Goal: Communication & Community: Answer question/provide support

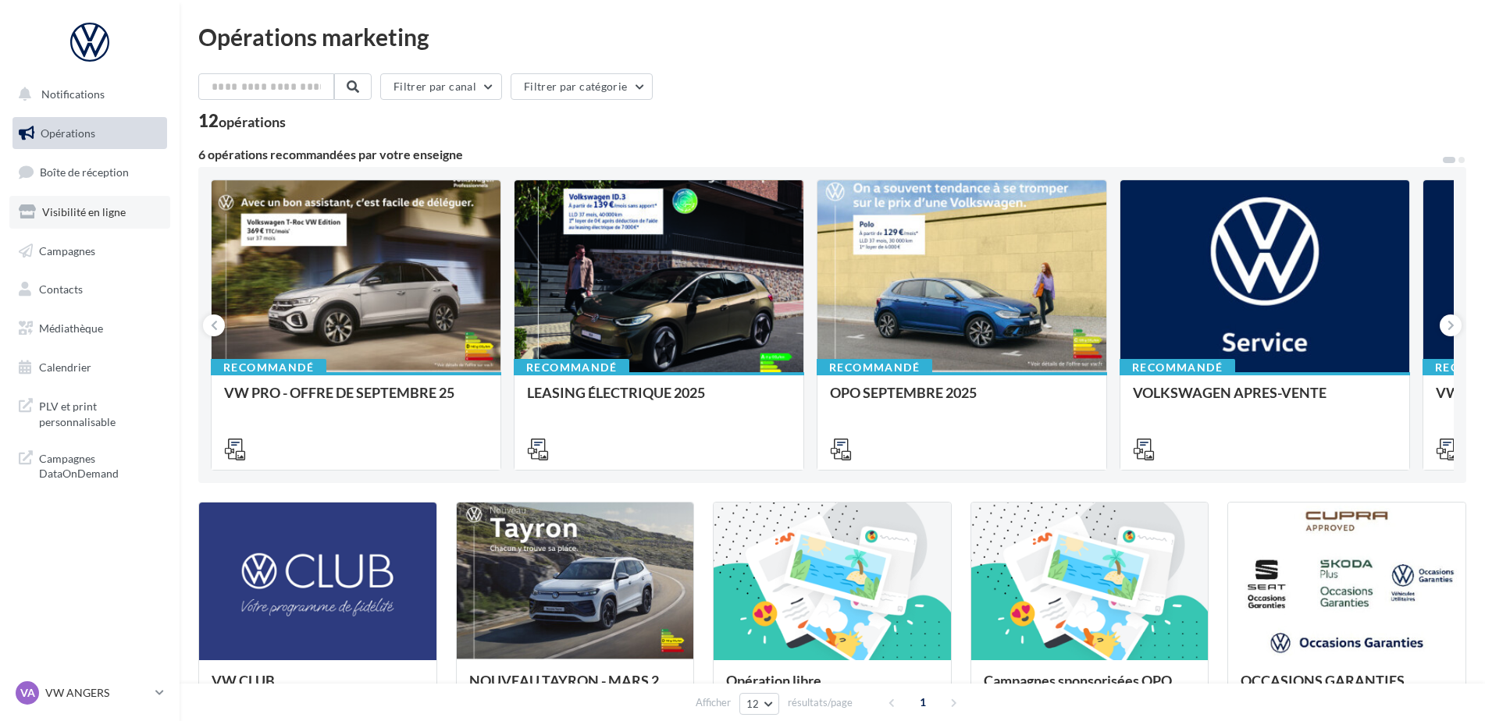
click at [74, 211] on span "Visibilité en ligne" at bounding box center [84, 211] width 84 height 13
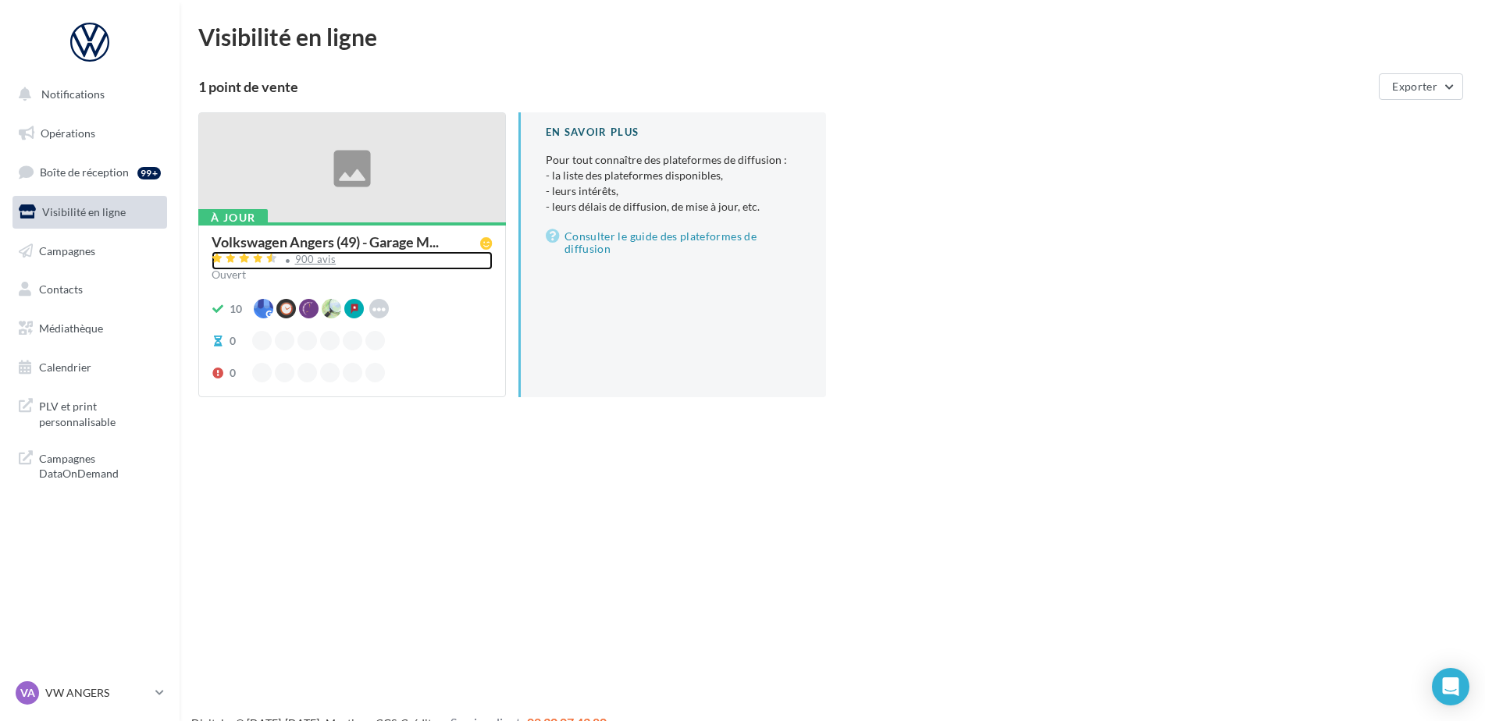
click at [330, 263] on div "900 avis" at bounding box center [315, 259] width 41 height 10
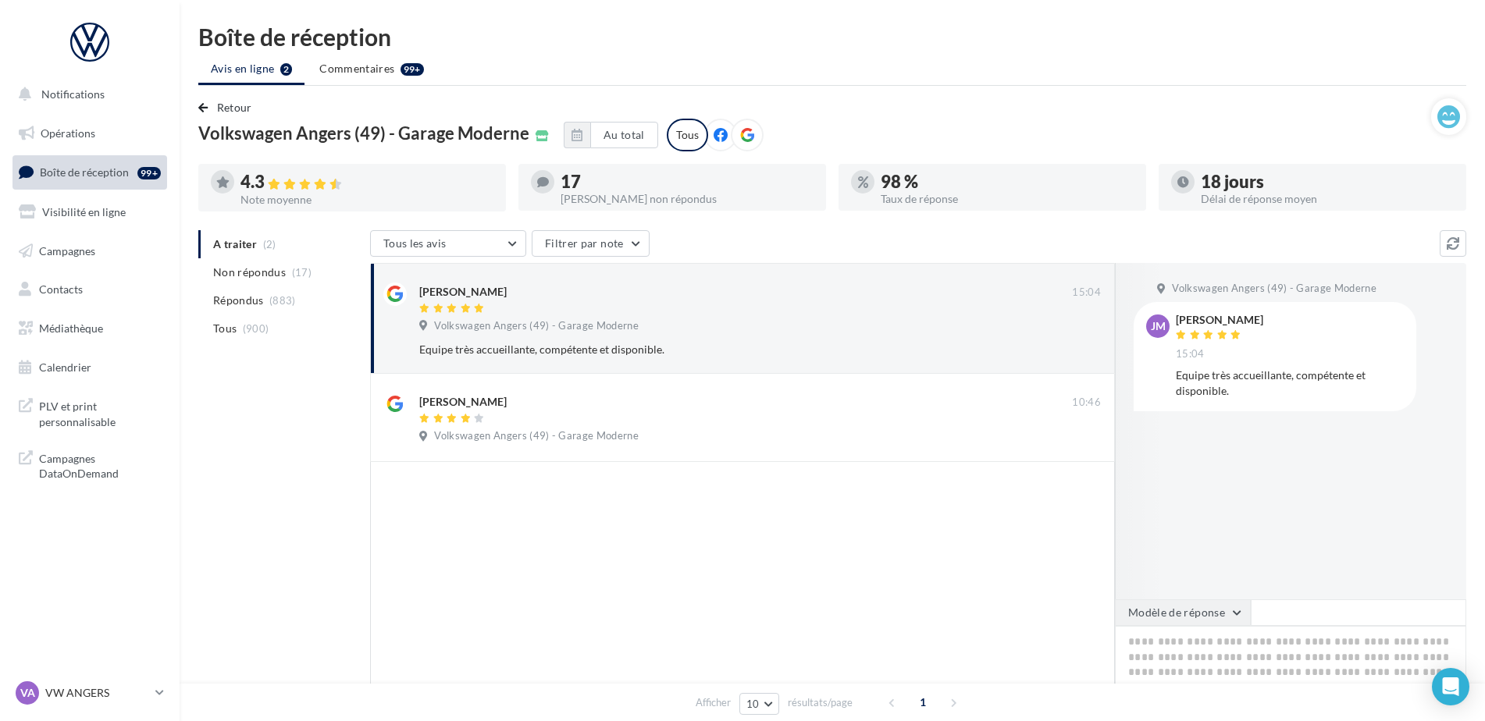
click at [1167, 613] on button "Modèle de réponse" at bounding box center [1183, 612] width 136 height 27
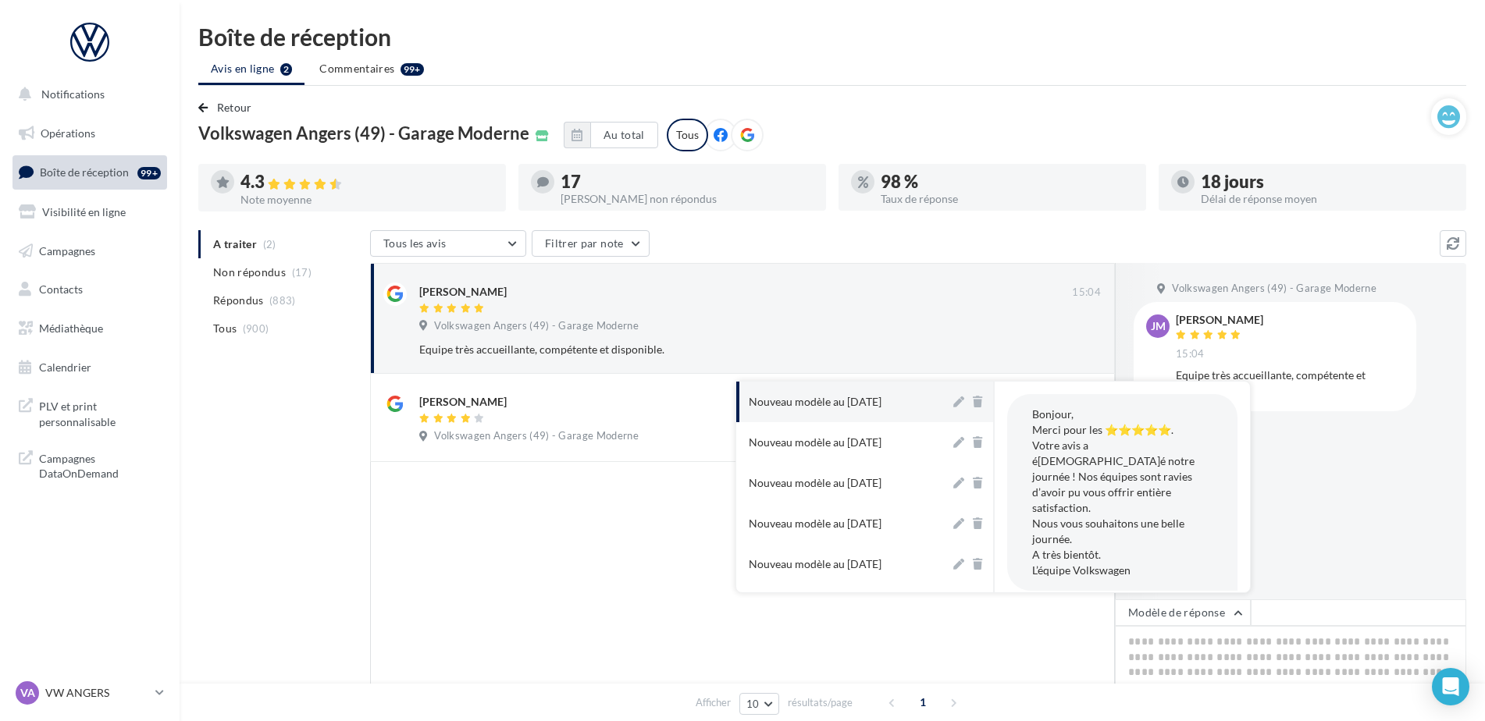
click at [895, 416] on button "Nouveau modèle au 16-09-2025" at bounding box center [843, 402] width 214 height 41
type textarea "**********"
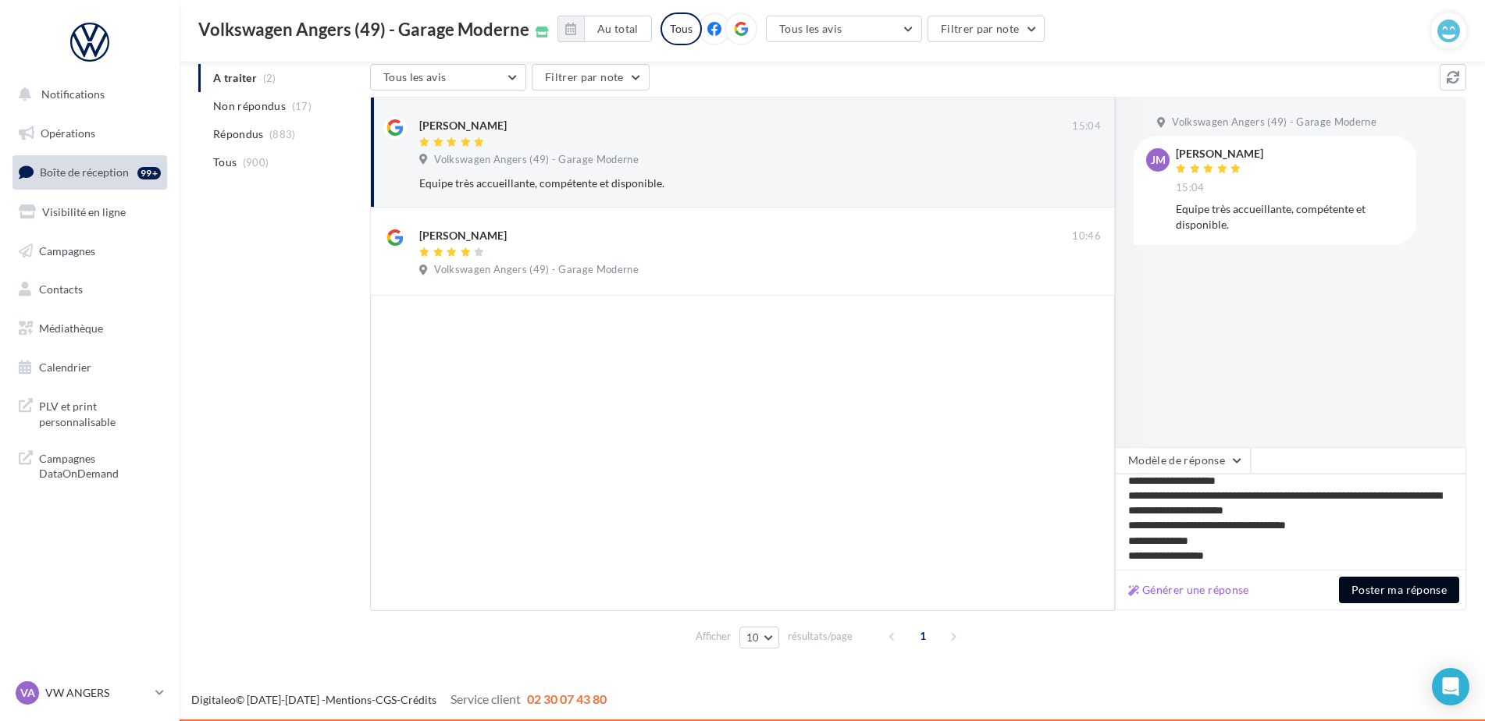
scroll to position [23, 0]
click at [1356, 582] on button "Poster ma réponse" at bounding box center [1399, 590] width 120 height 27
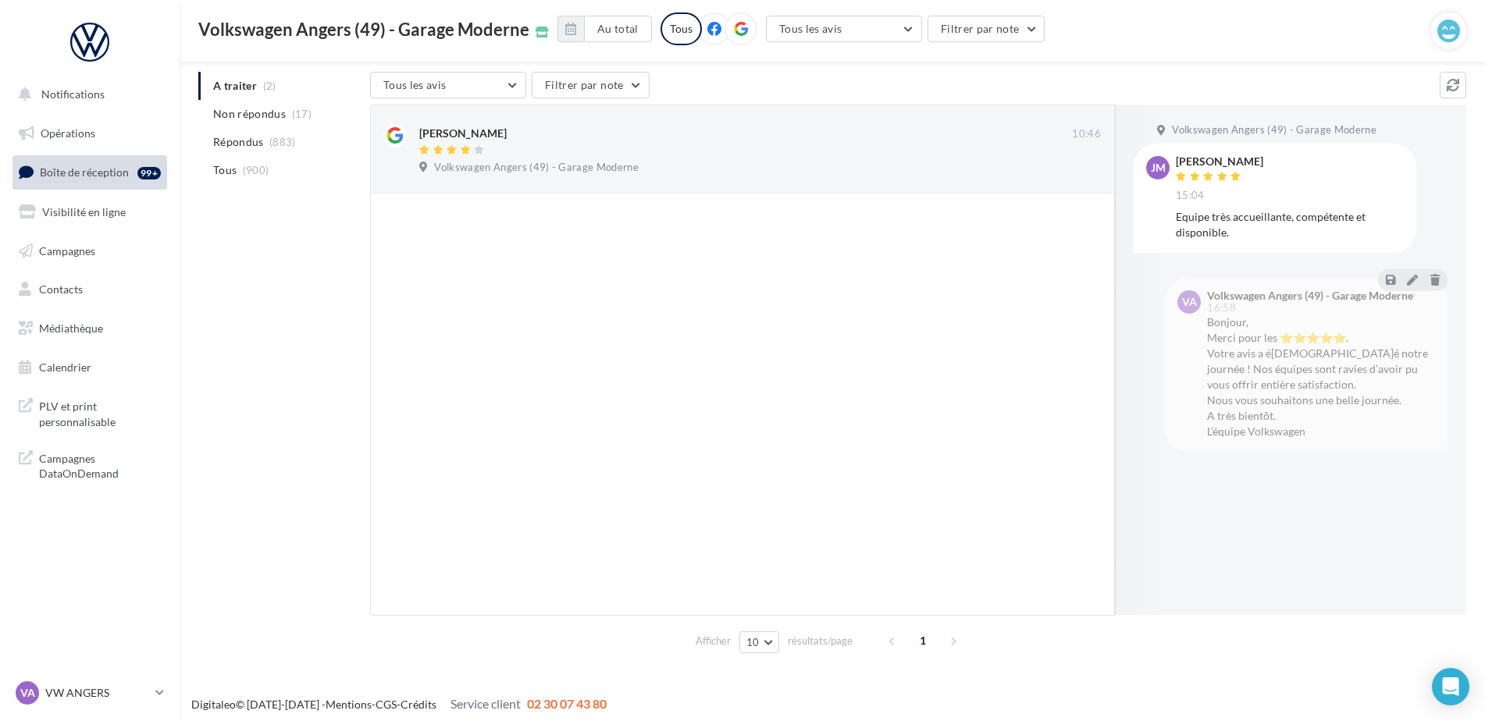
scroll to position [162, 0]
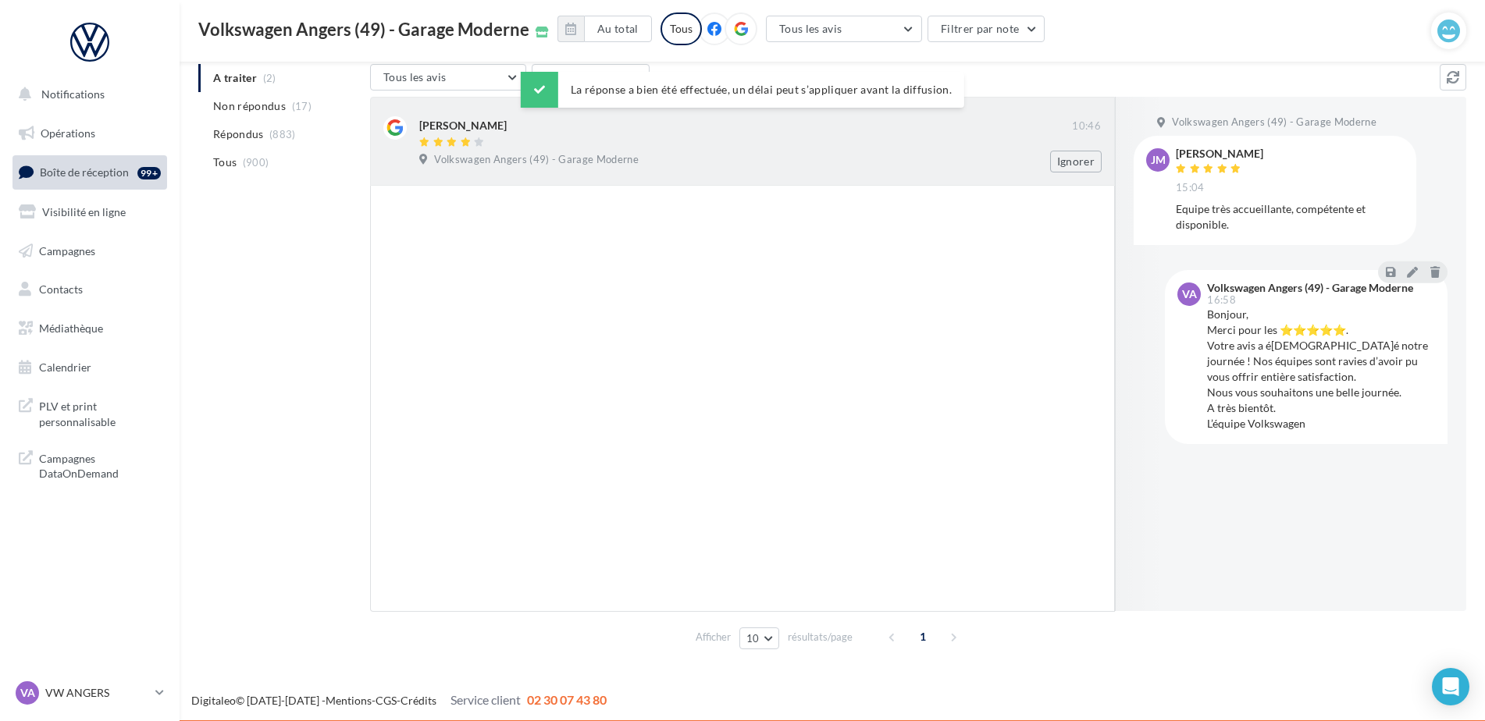
click at [627, 123] on div "Christophe" at bounding box center [745, 124] width 653 height 16
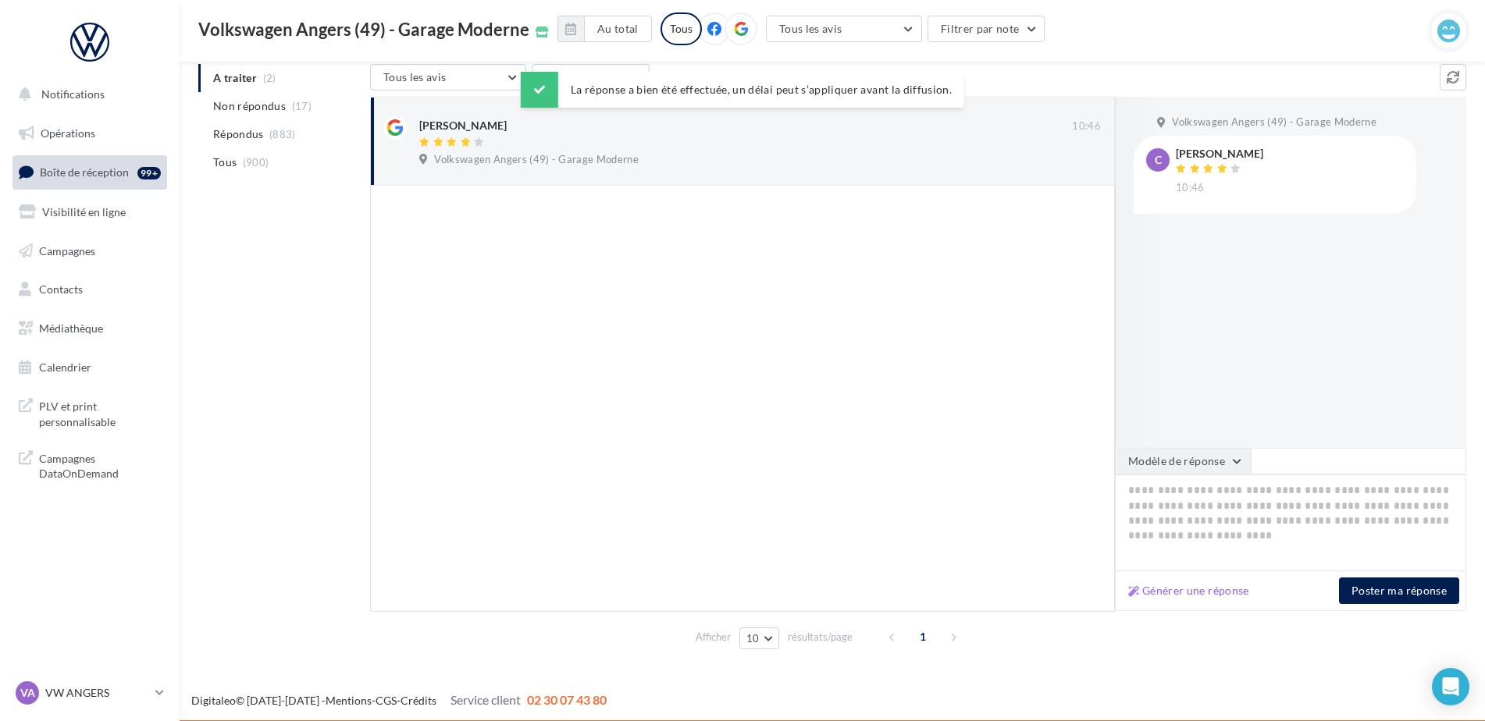
click at [1190, 467] on button "Modèle de réponse" at bounding box center [1183, 461] width 136 height 27
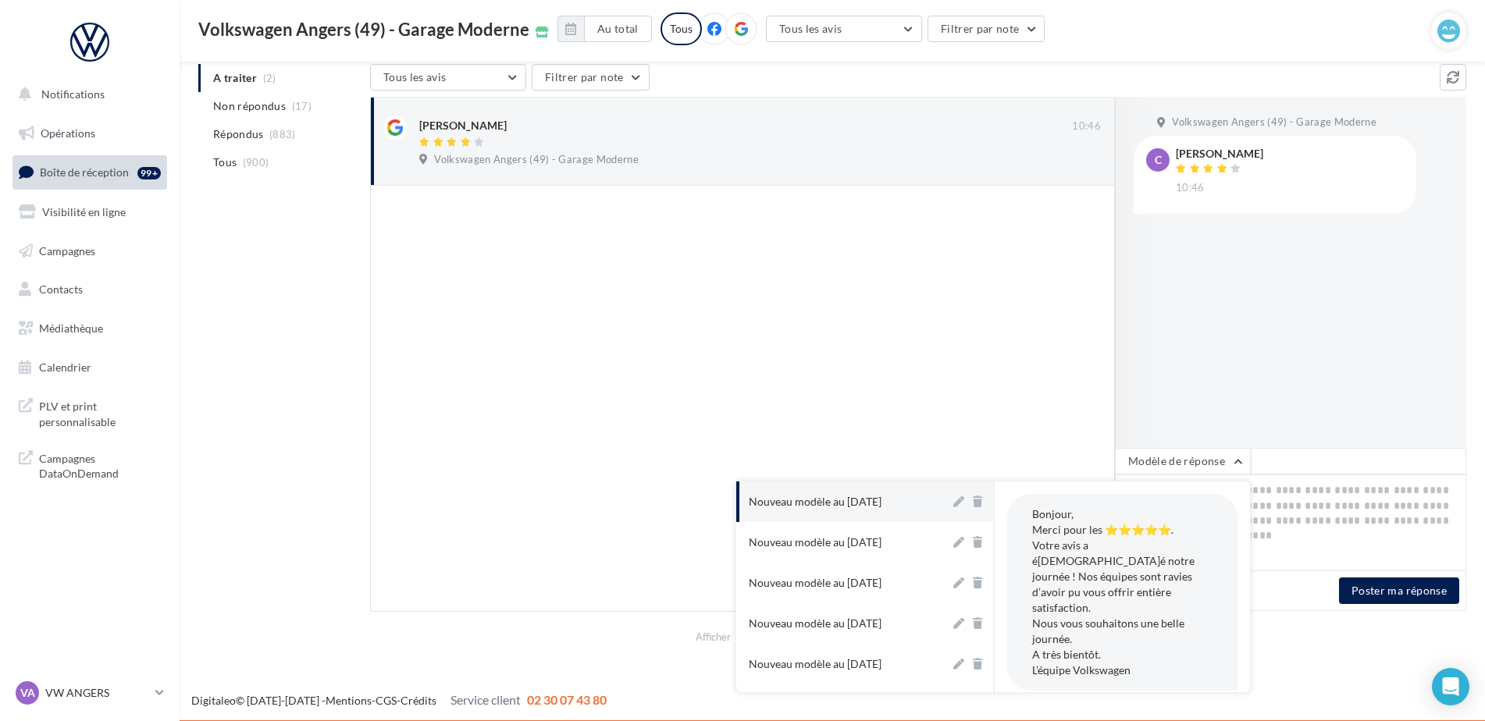
click at [859, 499] on div "Nouveau modèle au 16-09-2025" at bounding box center [815, 502] width 133 height 16
type textarea "**********"
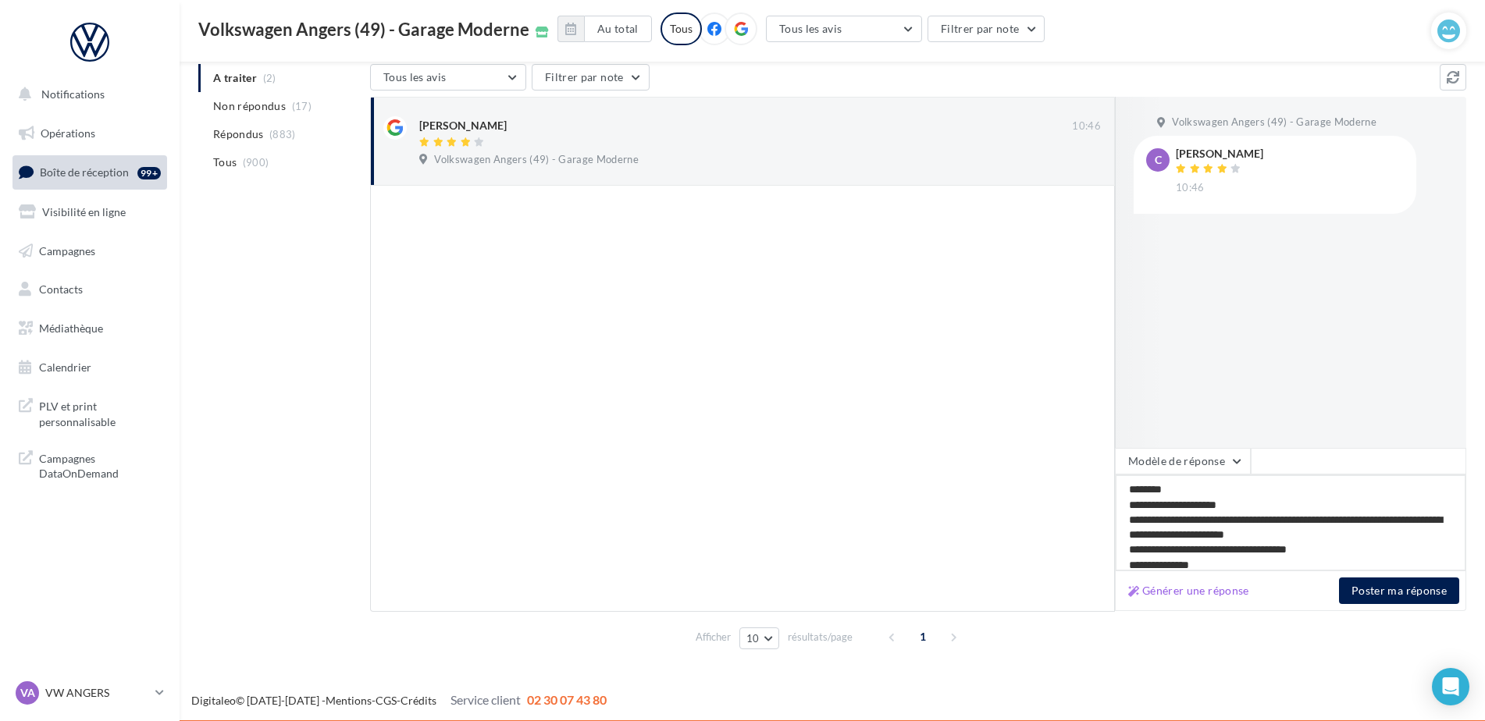
scroll to position [24, 0]
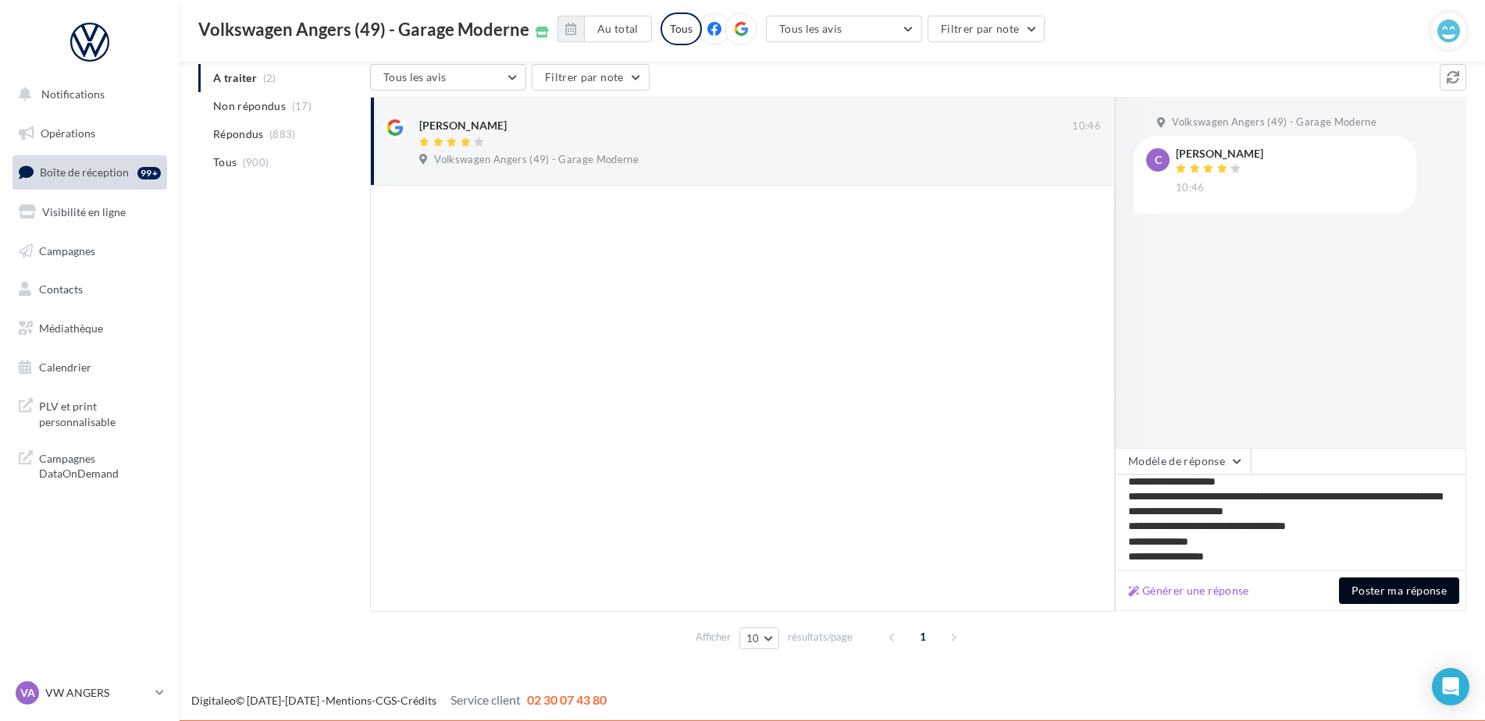
click at [1386, 584] on button "Poster ma réponse" at bounding box center [1399, 591] width 120 height 27
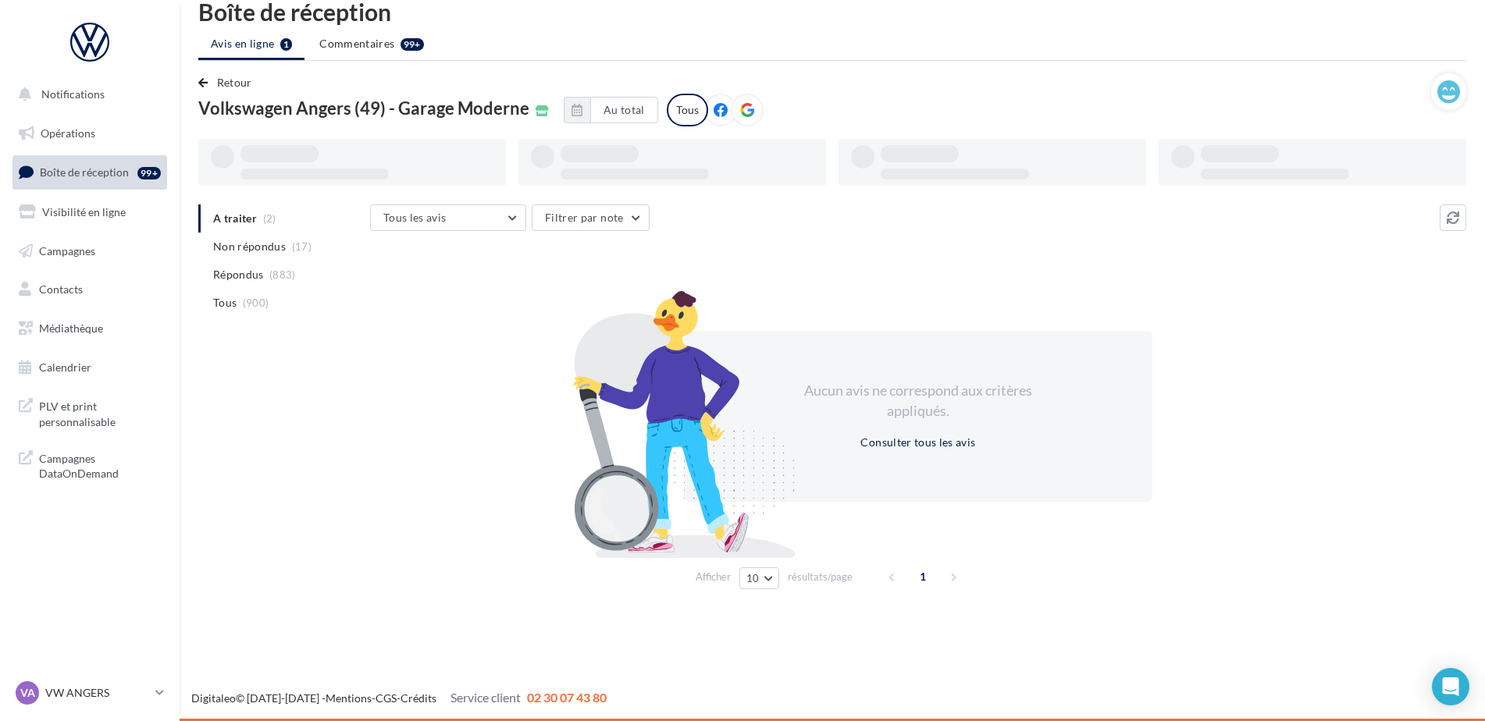
scroll to position [25, 0]
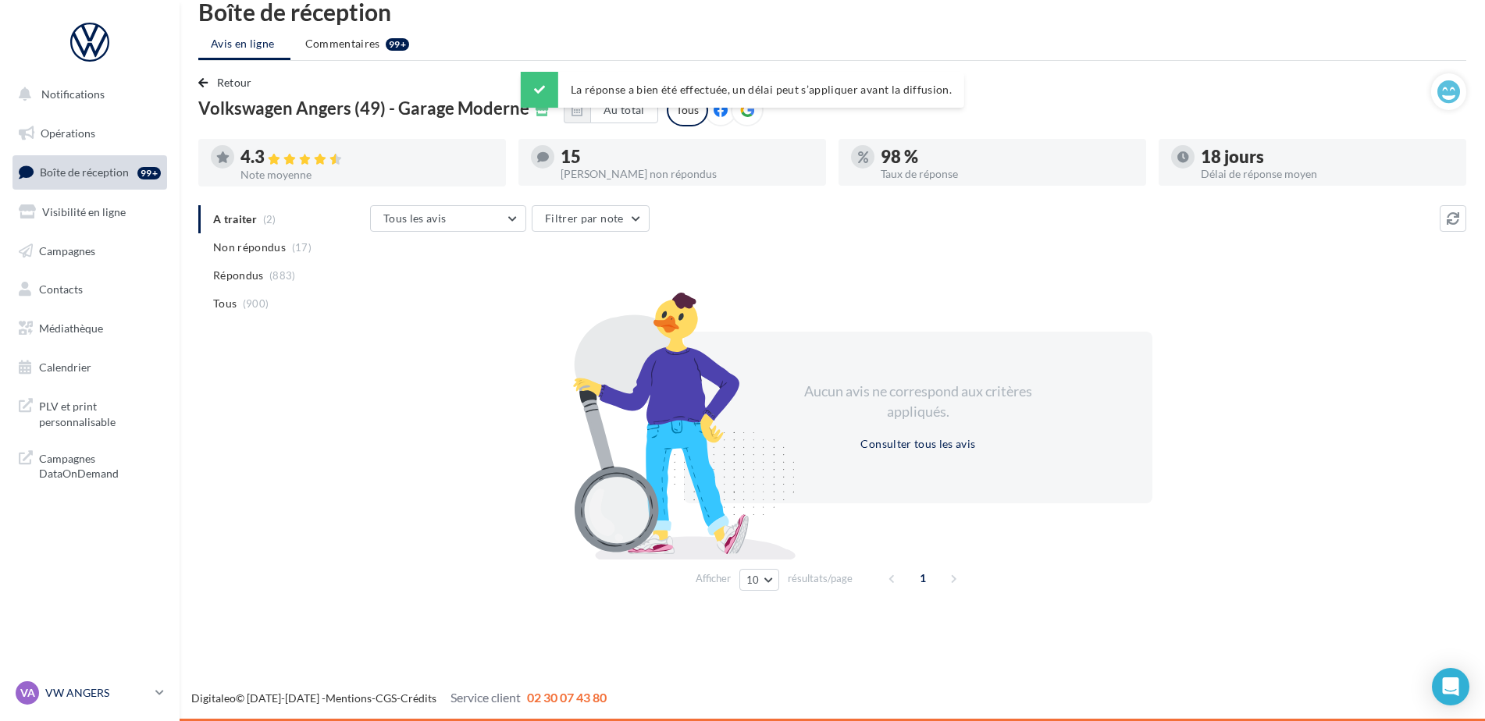
click at [100, 689] on p "VW ANGERS" at bounding box center [97, 693] width 104 height 16
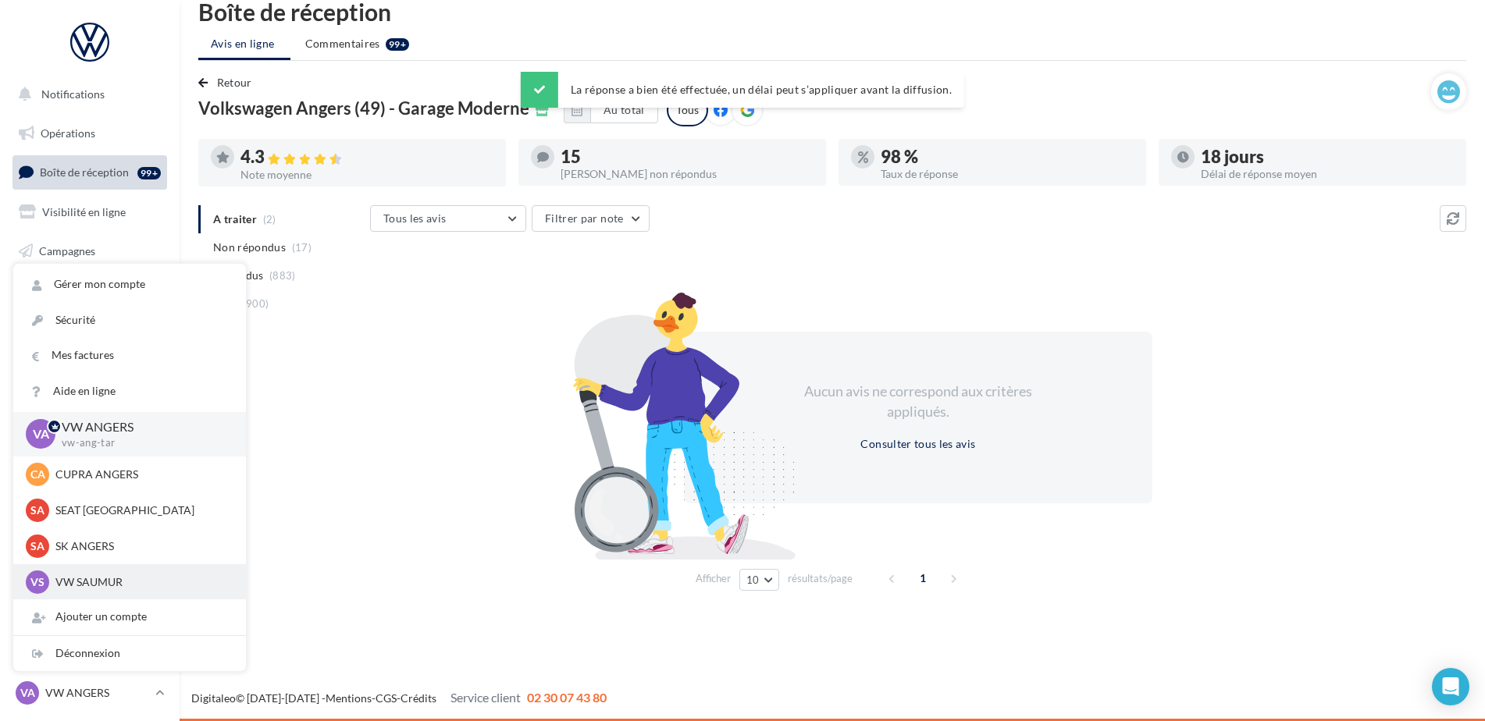
click at [110, 578] on p "VW SAUMUR" at bounding box center [141, 583] width 172 height 16
